Goal: Transaction & Acquisition: Download file/media

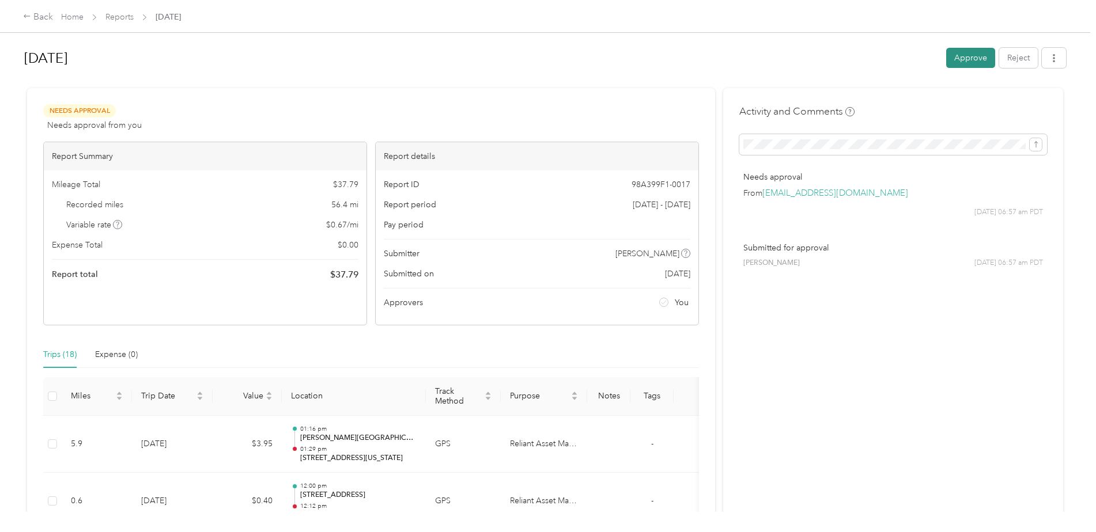
click at [964, 60] on button "Approve" at bounding box center [970, 58] width 49 height 20
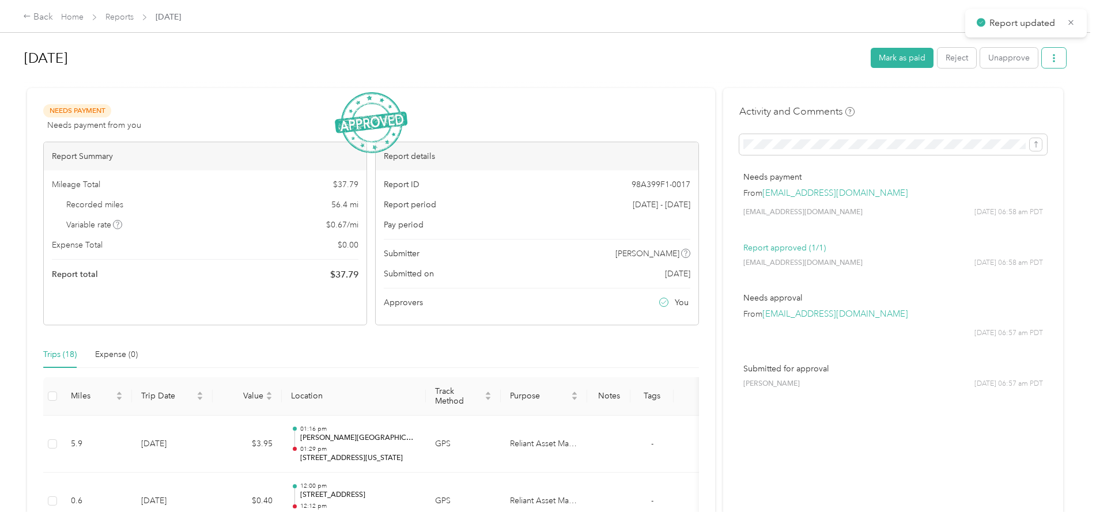
click at [1059, 55] on button "button" at bounding box center [1054, 58] width 24 height 20
click at [1010, 99] on span "Download" at bounding box center [1018, 100] width 38 height 12
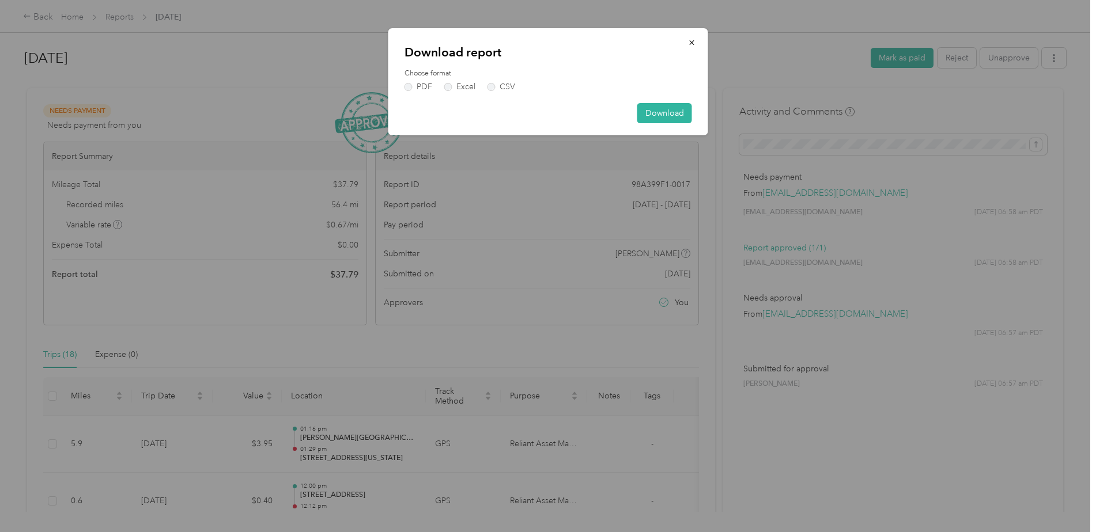
drag, startPoint x: 668, startPoint y: 108, endPoint x: 914, endPoint y: 99, distance: 246.2
click at [668, 108] on button "Download" at bounding box center [664, 113] width 55 height 20
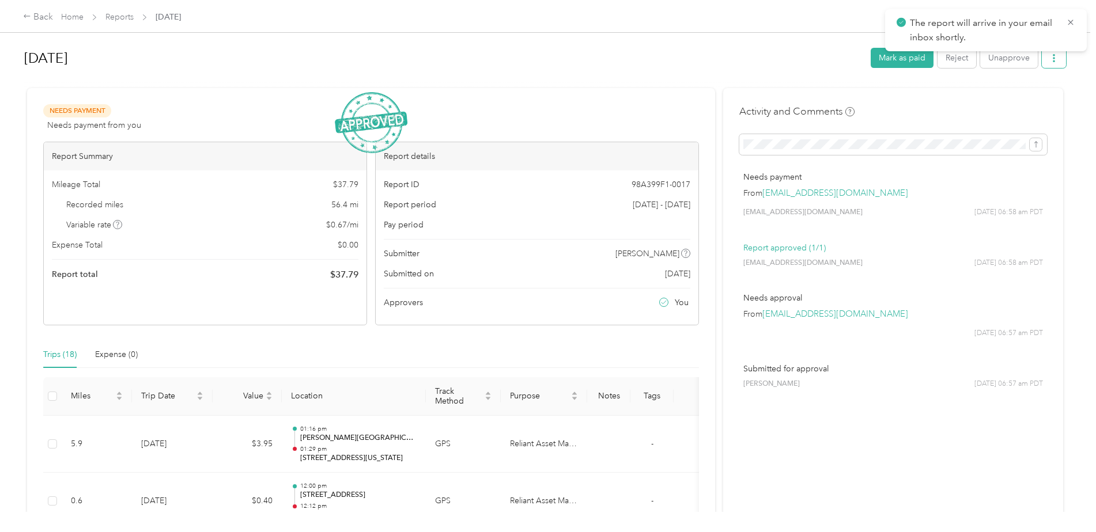
click at [1052, 63] on button "button" at bounding box center [1054, 58] width 24 height 20
click at [1017, 103] on span "Download" at bounding box center [1018, 100] width 38 height 12
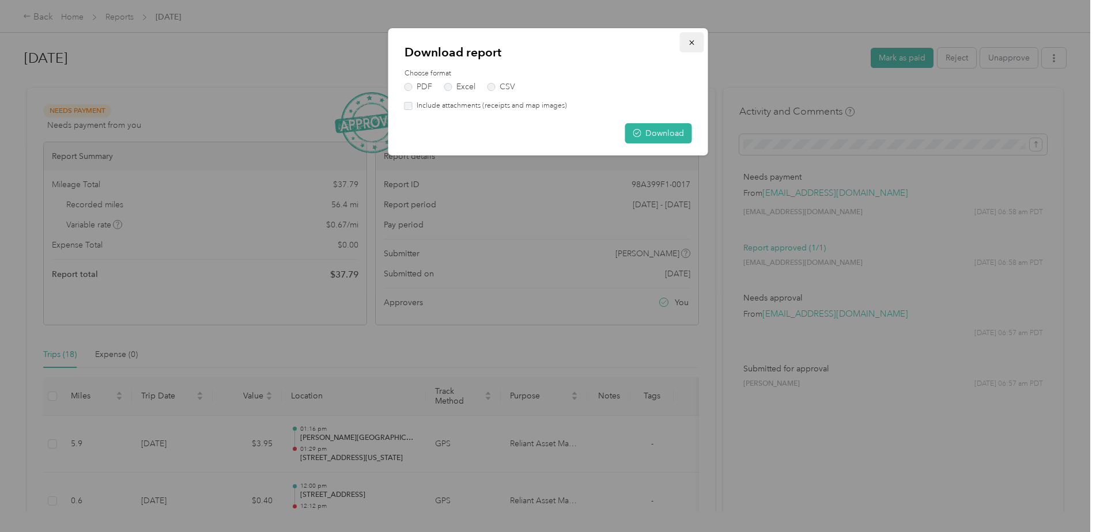
click at [688, 39] on icon "button" at bounding box center [692, 43] width 8 height 8
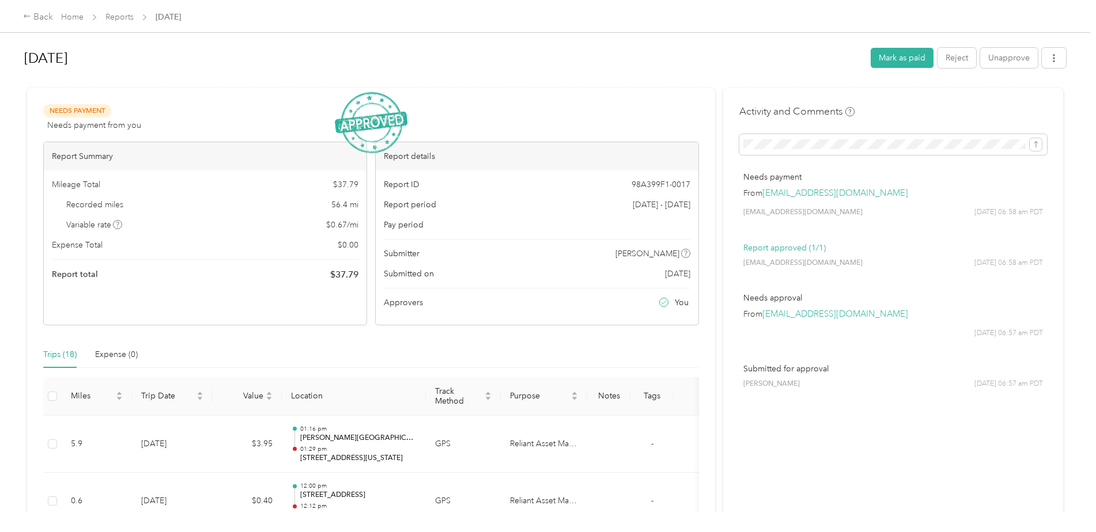
click at [1053, 71] on div "[DATE] [PERSON_NAME] as paid Reject Unapprove" at bounding box center [545, 60] width 1042 height 34
click at [1053, 67] on button "button" at bounding box center [1054, 58] width 24 height 20
click at [1034, 99] on span "Download" at bounding box center [1018, 100] width 38 height 12
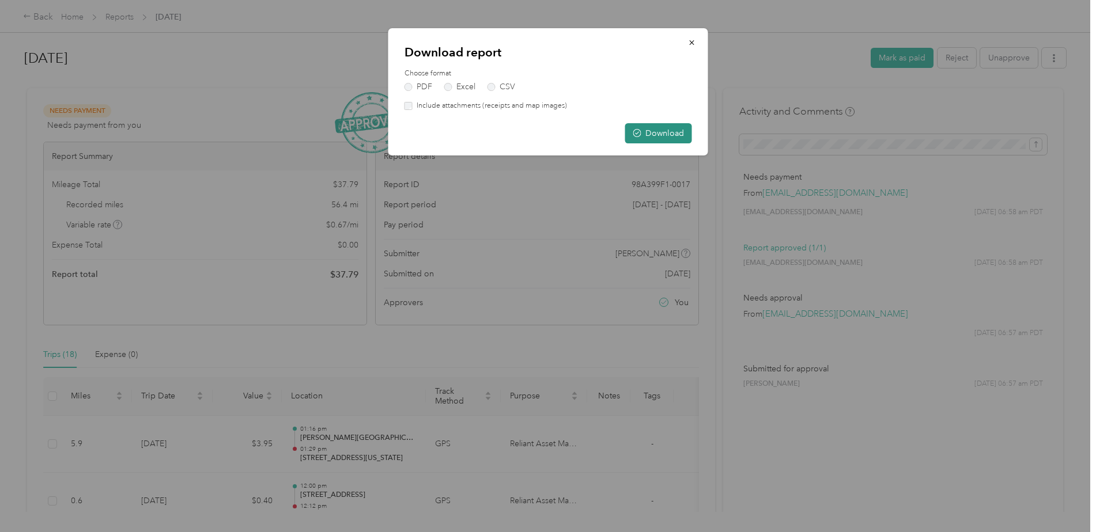
click at [645, 131] on button "Download" at bounding box center [658, 133] width 67 height 20
